Goal: Transaction & Acquisition: Purchase product/service

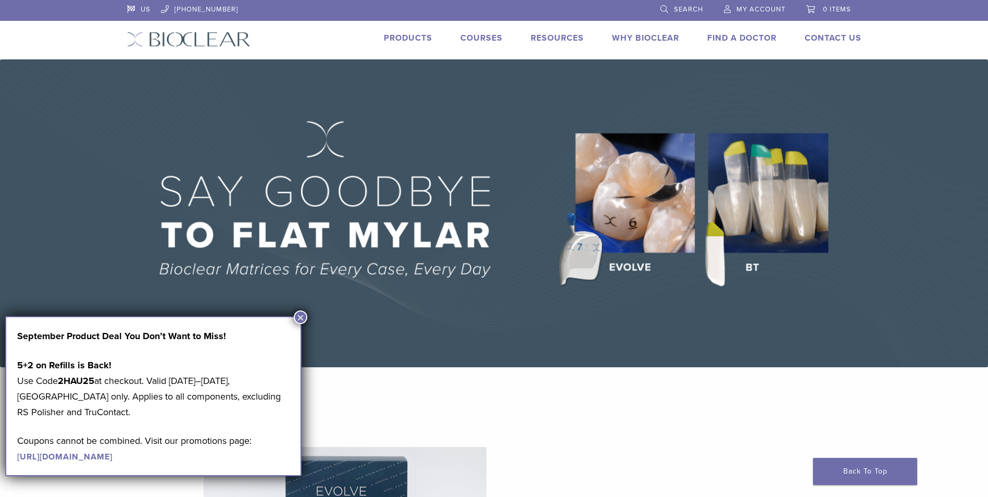
click at [477, 33] on link "Courses" at bounding box center [481, 38] width 42 height 10
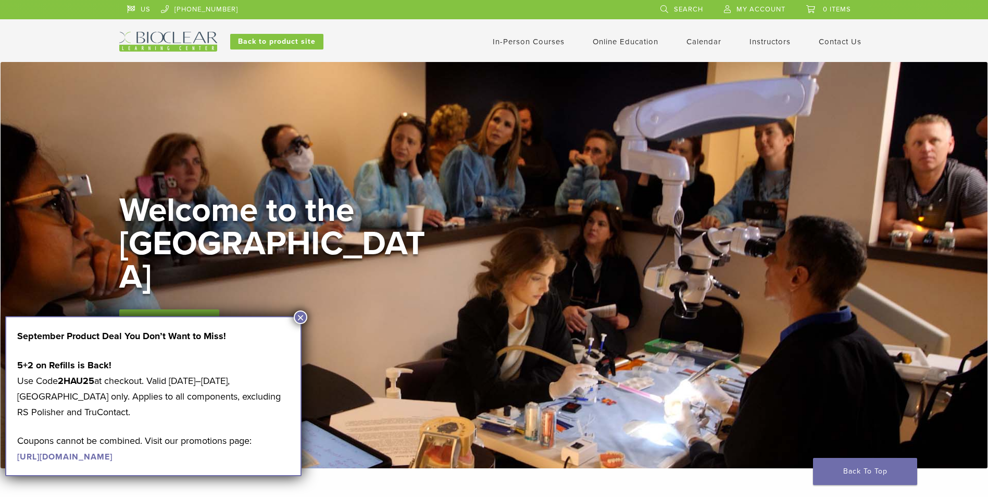
click at [301, 317] on button "×" at bounding box center [301, 317] width 14 height 14
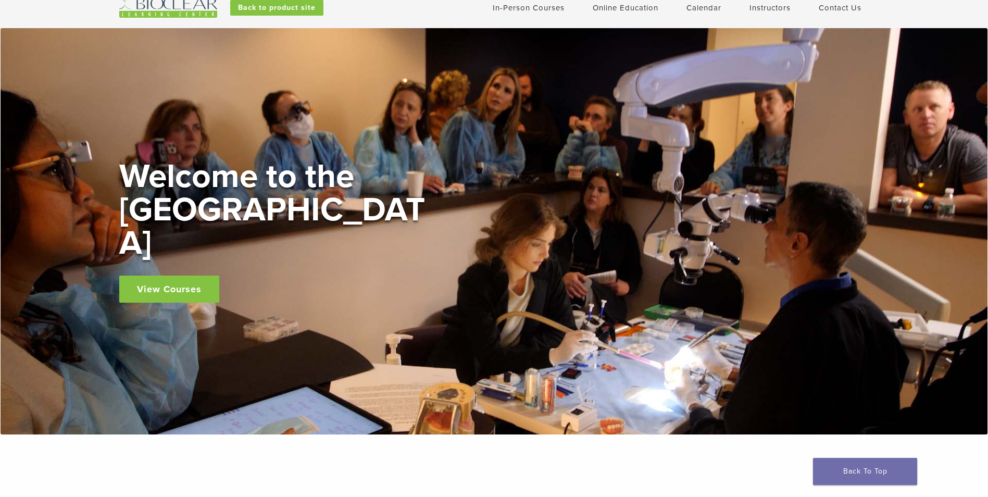
scroll to position [52, 0]
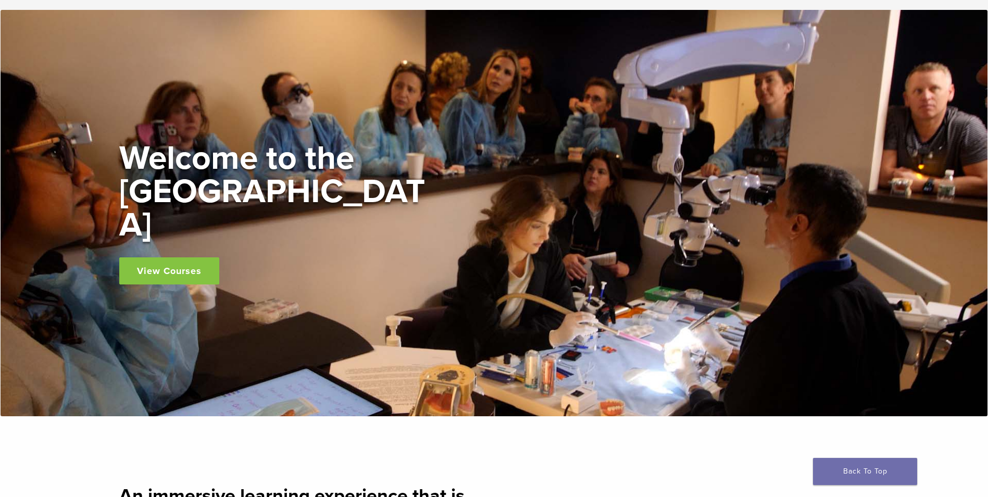
click at [136, 258] on link "View Courses" at bounding box center [169, 270] width 100 height 27
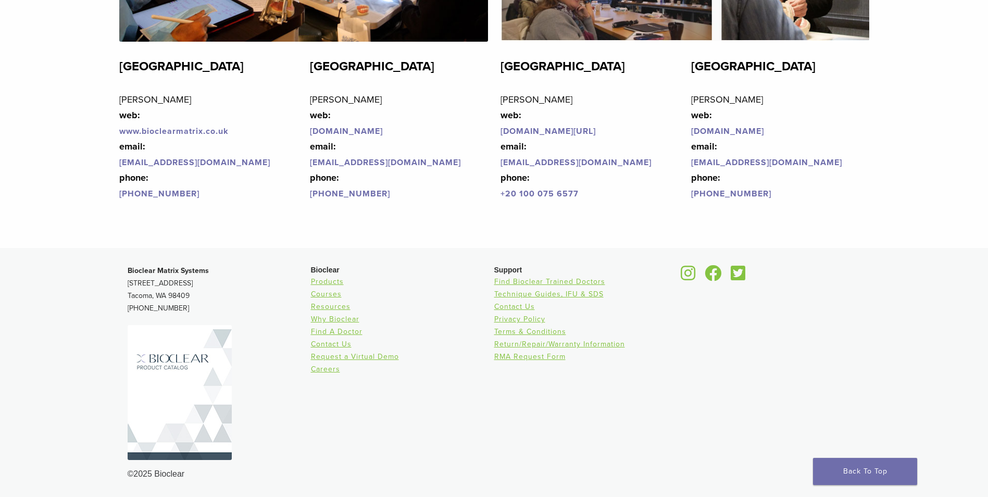
scroll to position [2520, 0]
click at [334, 279] on link "Products" at bounding box center [327, 281] width 33 height 9
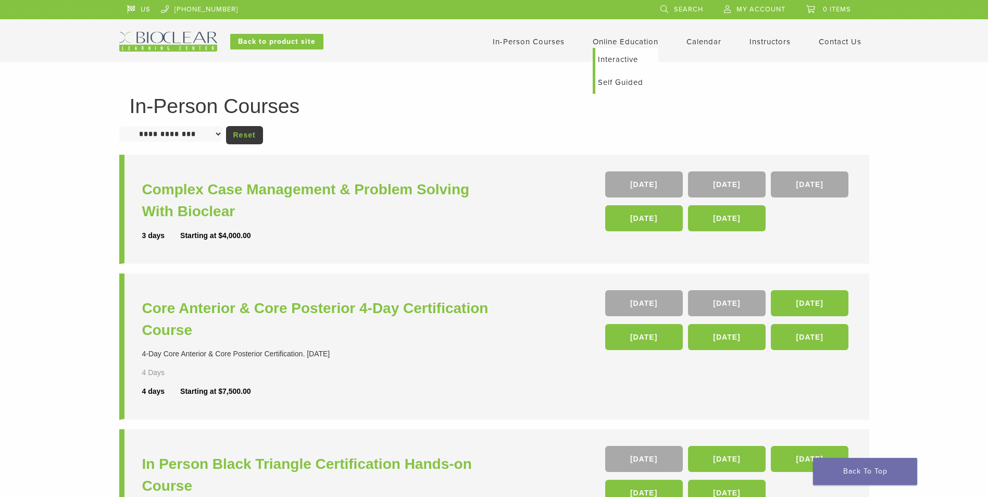
click at [652, 40] on link "Online Education" at bounding box center [626, 41] width 66 height 9
click at [625, 80] on link "Self Guided" at bounding box center [626, 82] width 63 height 23
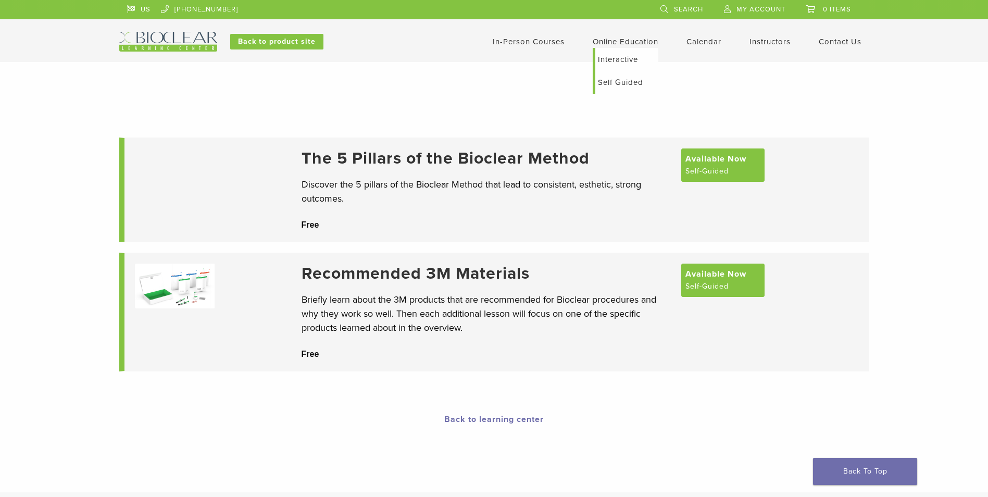
click at [639, 41] on link "Online Education" at bounding box center [626, 41] width 66 height 9
click at [631, 59] on link "Interactive" at bounding box center [626, 59] width 63 height 23
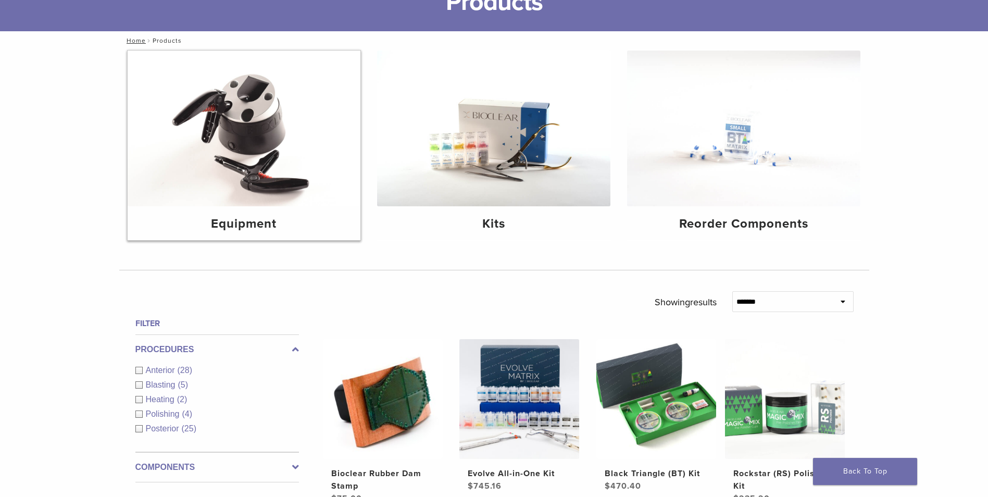
scroll to position [104, 0]
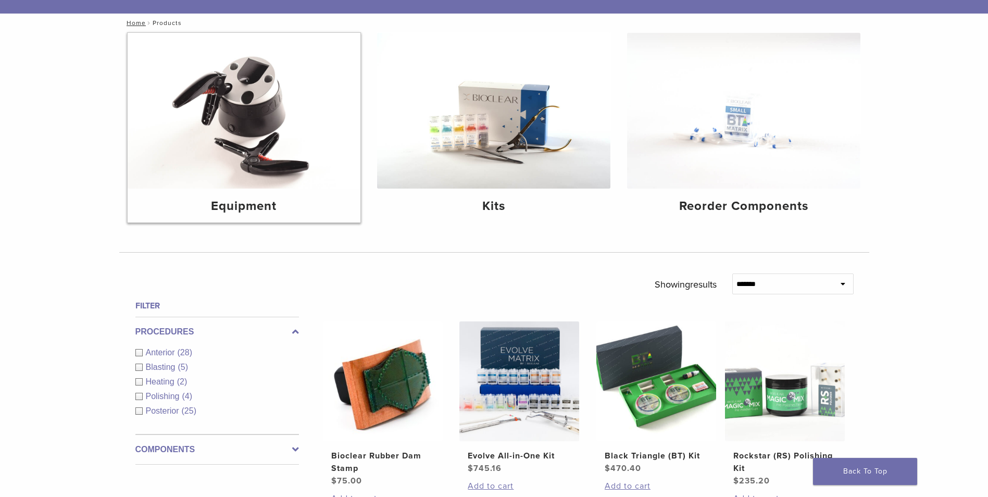
click at [283, 84] on img at bounding box center [244, 111] width 233 height 156
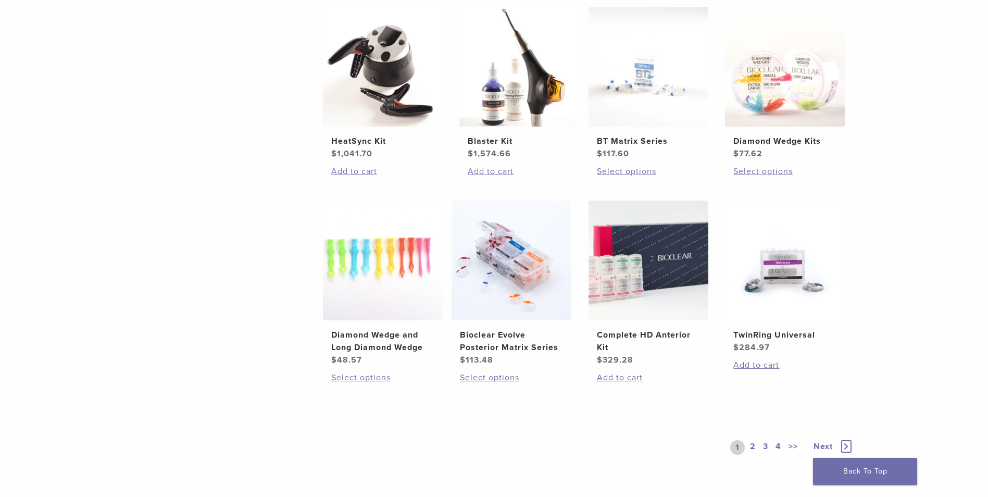
scroll to position [677, 0]
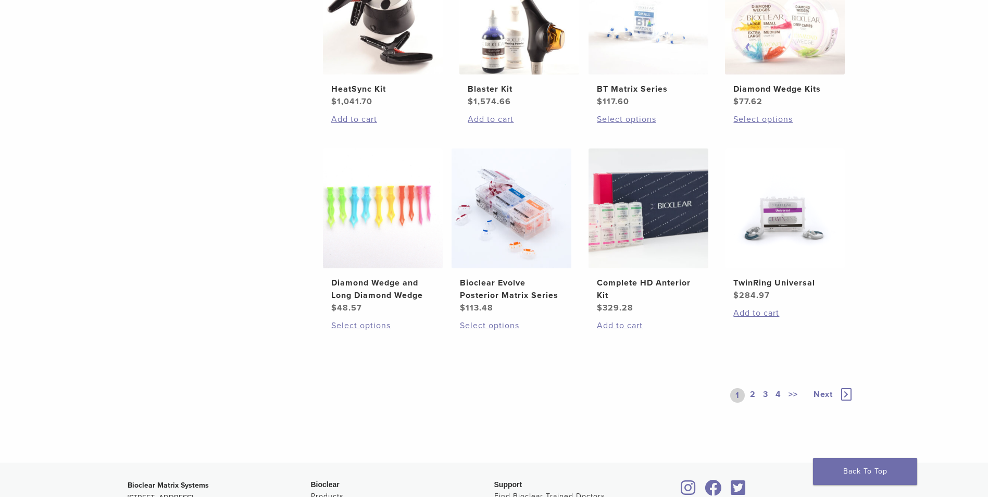
click at [751, 396] on link "2" at bounding box center [753, 395] width 10 height 15
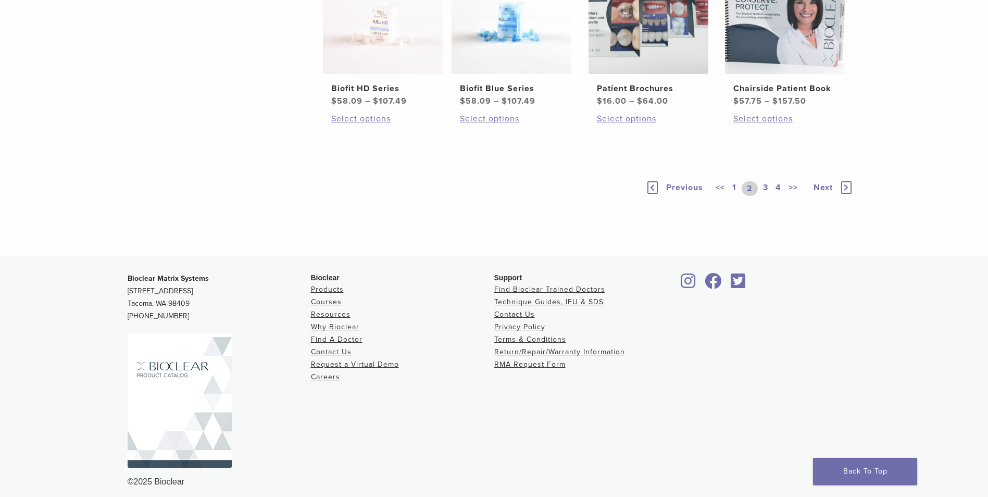
scroll to position [781, 0]
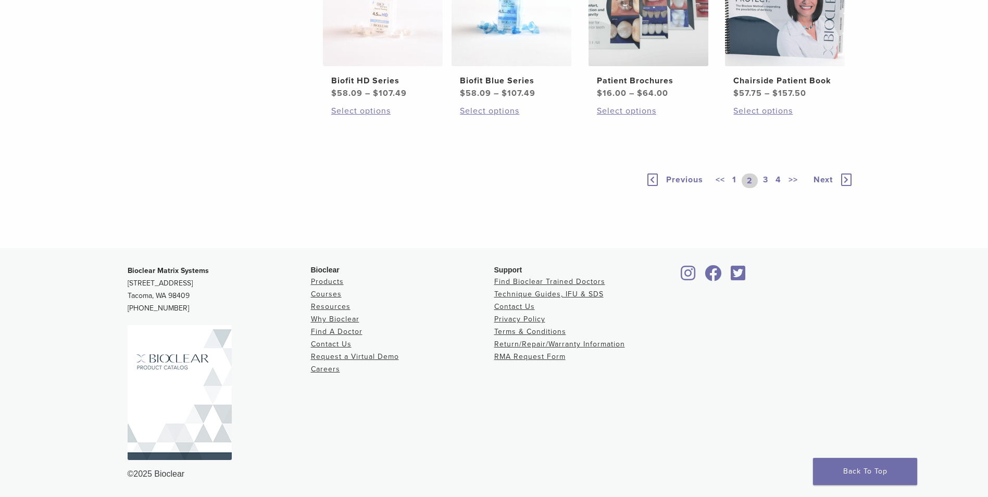
click at [735, 188] on link "1" at bounding box center [734, 180] width 8 height 15
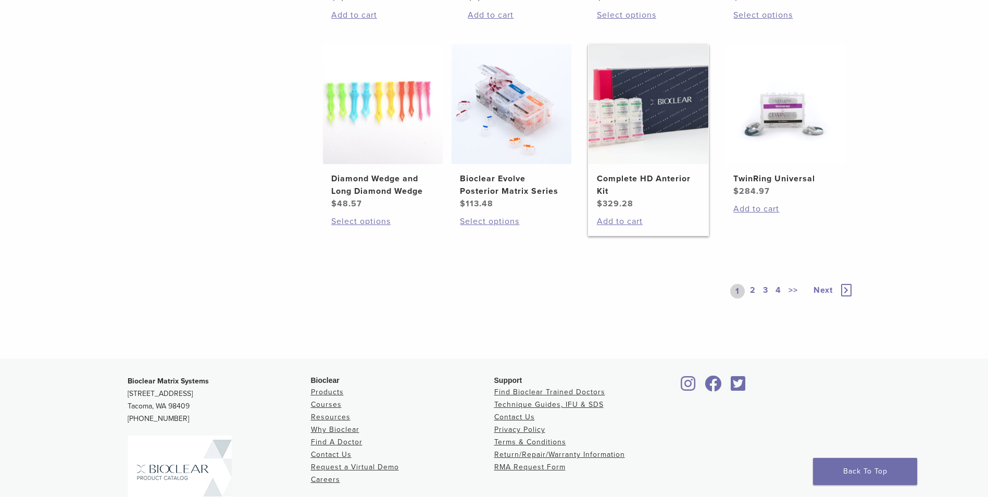
click at [674, 123] on img at bounding box center [648, 104] width 120 height 120
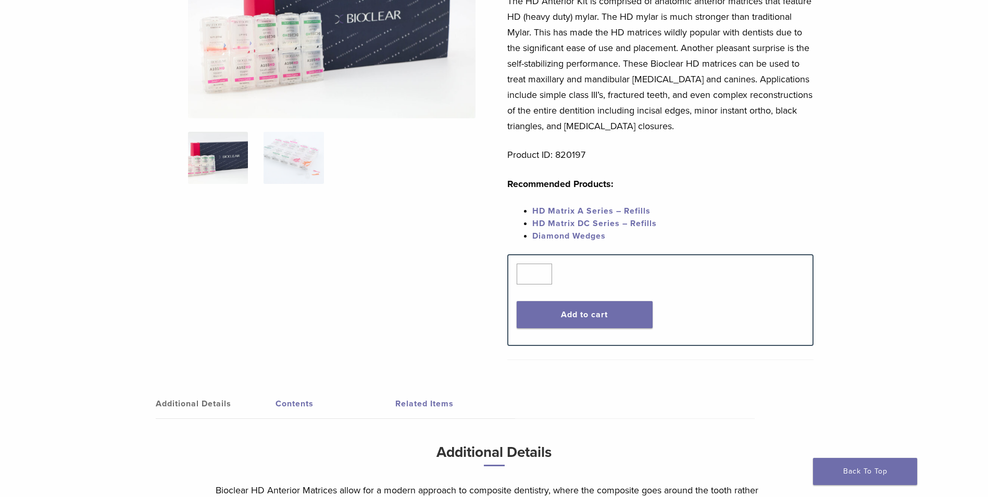
scroll to position [54, 0]
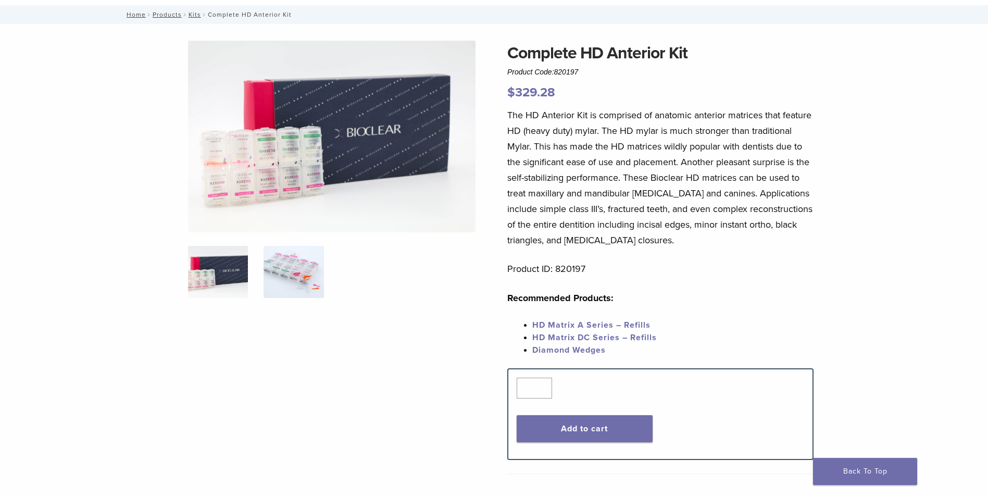
click at [291, 280] on img at bounding box center [293, 272] width 60 height 52
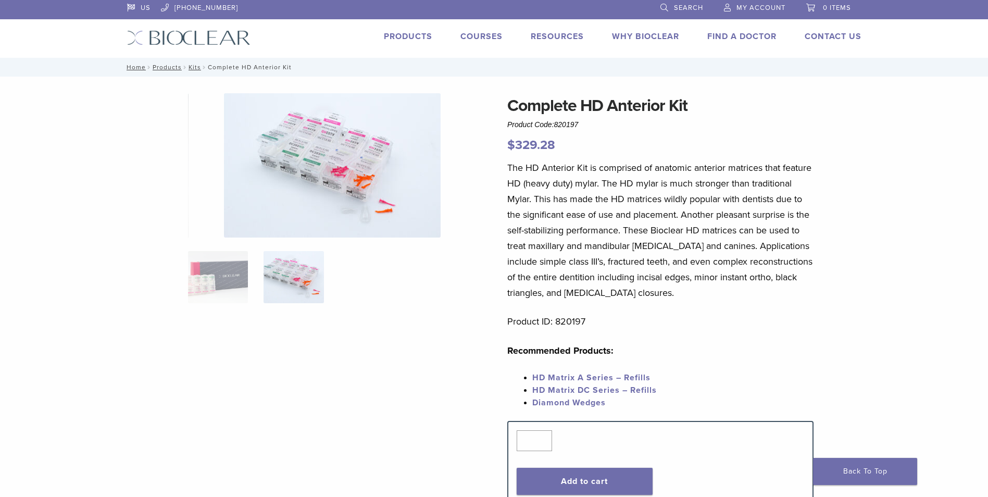
scroll to position [0, 0]
